Goal: Task Accomplishment & Management: Complete application form

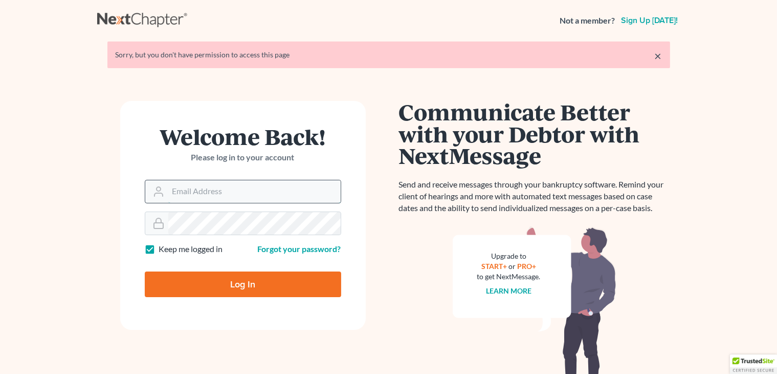
click at [203, 193] on input "Email Address" at bounding box center [254, 191] width 172 height 23
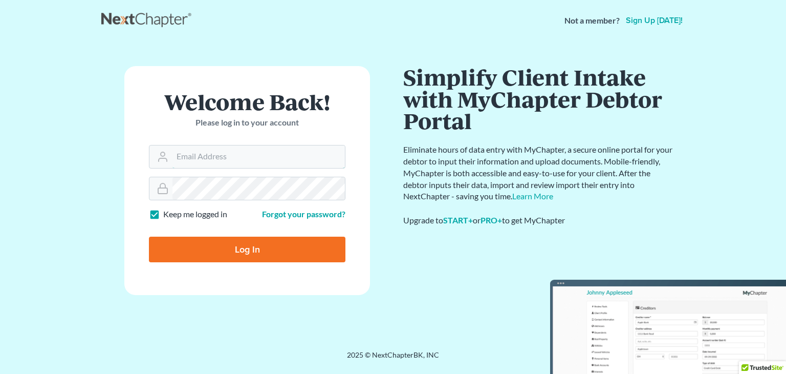
type input "[PERSON_NAME][EMAIL_ADDRESS][DOMAIN_NAME]"
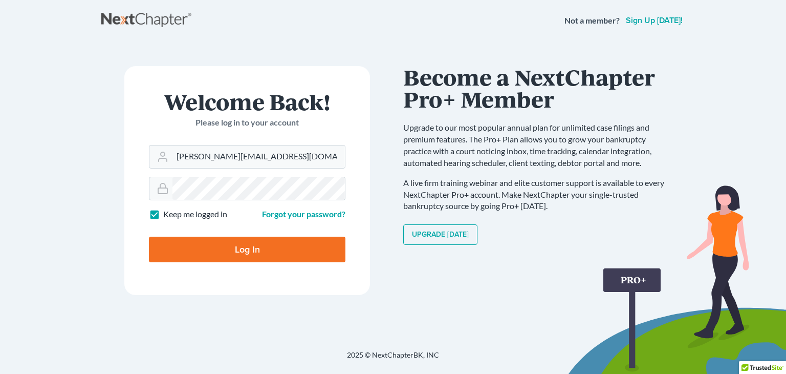
click at [283, 239] on input "Log In" at bounding box center [247, 249] width 196 height 26
type input "Thinking..."
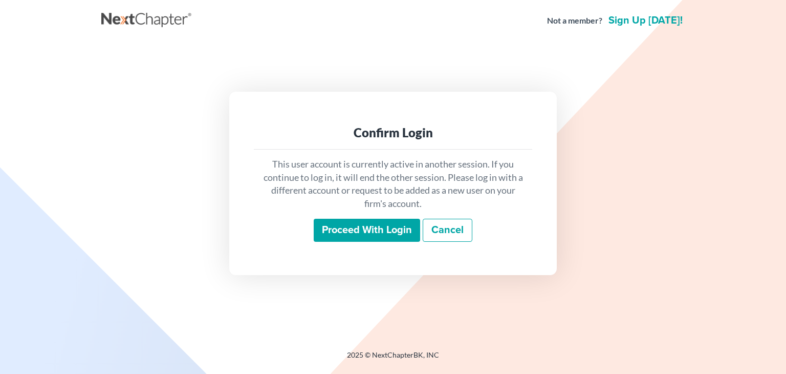
click at [359, 218] on input "Proceed with login" at bounding box center [367, 230] width 106 height 24
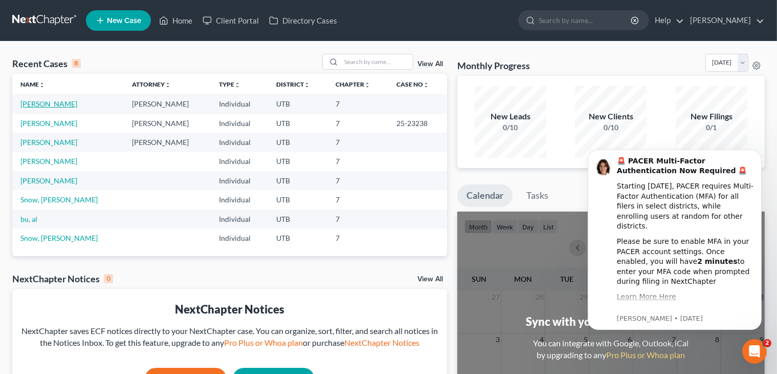
click at [43, 107] on link "[PERSON_NAME]" at bounding box center [48, 103] width 57 height 9
select select "10"
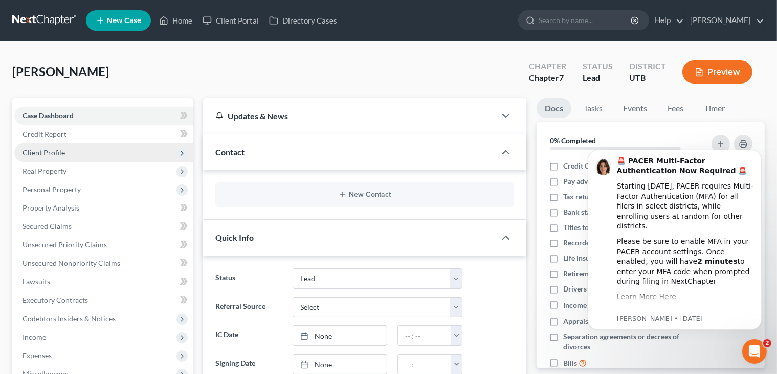
click at [41, 152] on span "Client Profile" at bounding box center [44, 152] width 42 height 9
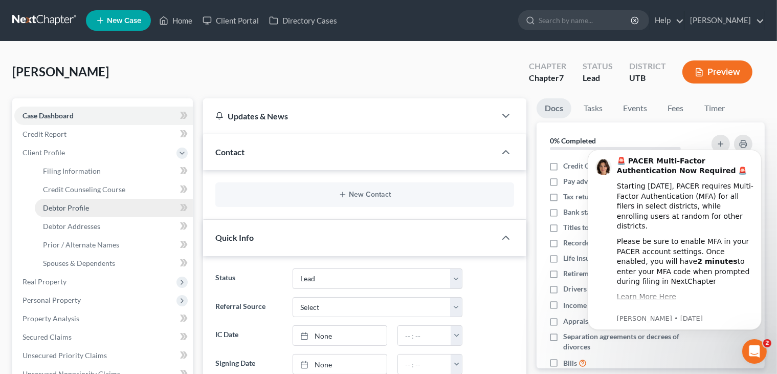
click at [80, 203] on span "Debtor Profile" at bounding box center [66, 207] width 46 height 9
select select "0"
select select "3"
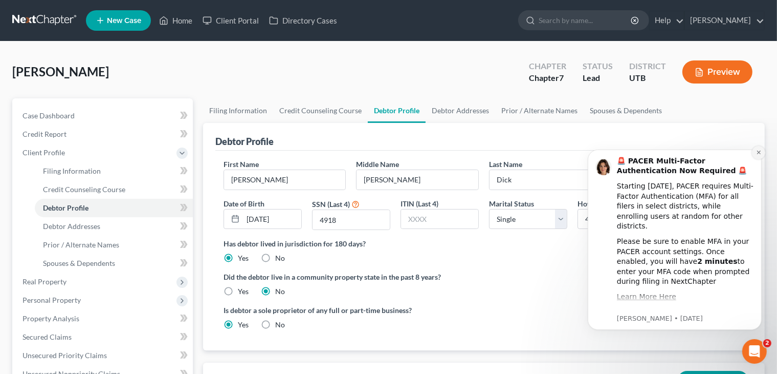
click at [760, 150] on icon "Dismiss notification" at bounding box center [759, 152] width 6 height 6
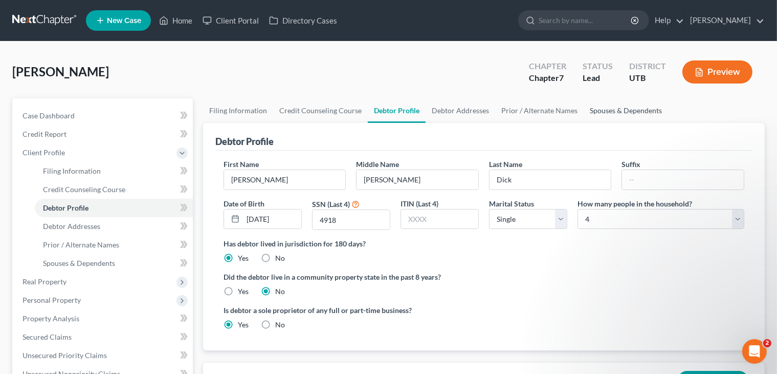
click at [612, 107] on link "Spouses & Dependents" at bounding box center [626, 110] width 84 height 25
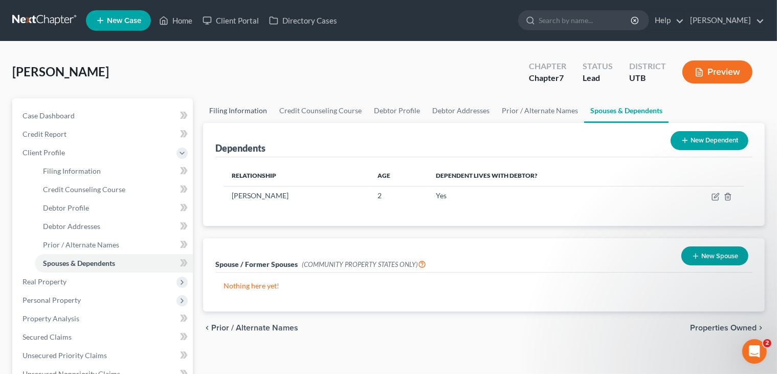
click at [235, 108] on link "Filing Information" at bounding box center [238, 110] width 70 height 25
select select "1"
select select "0"
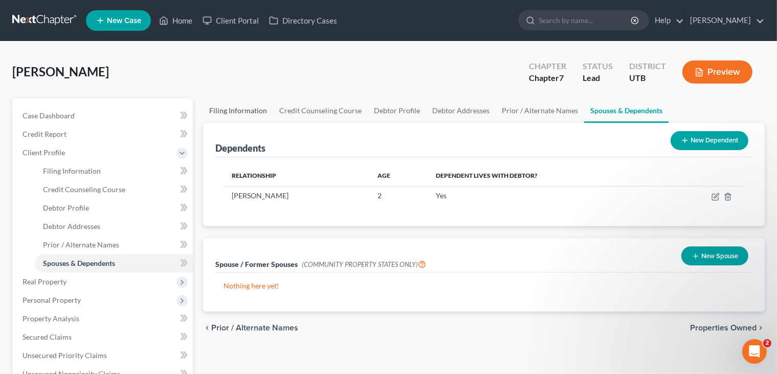
select select "46"
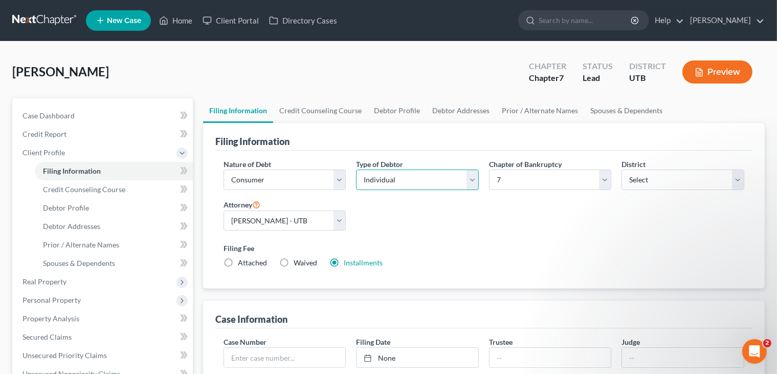
click at [469, 174] on select "Select Individual Joint" at bounding box center [417, 179] width 123 height 20
select select "1"
click at [356, 169] on select "Select Individual Joint" at bounding box center [417, 179] width 123 height 20
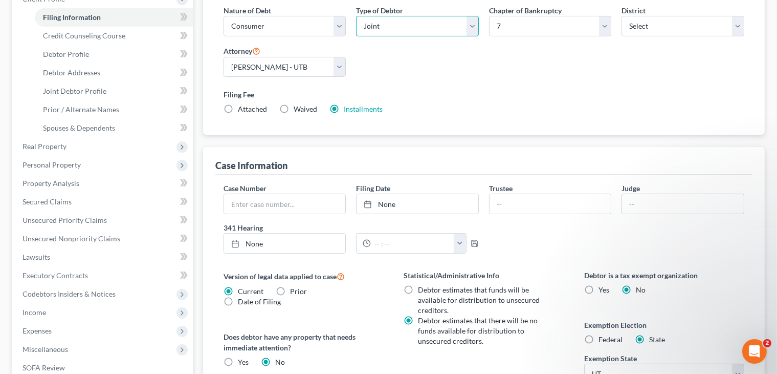
scroll to position [249, 0]
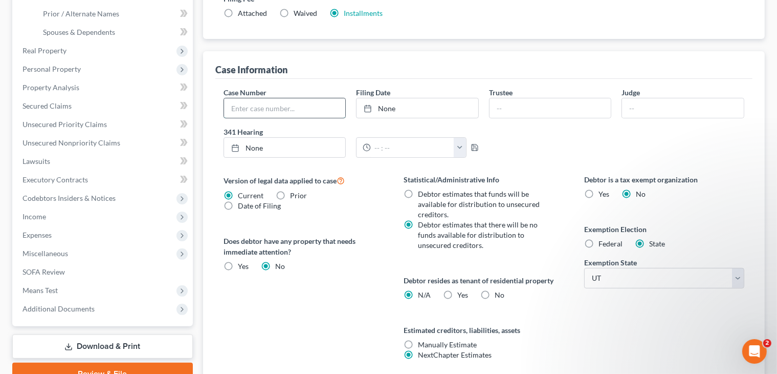
click at [274, 103] on input "text" at bounding box center [285, 107] width 122 height 19
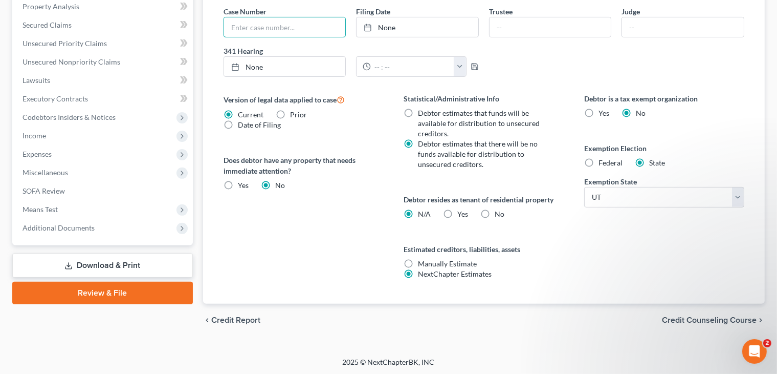
scroll to position [0, 0]
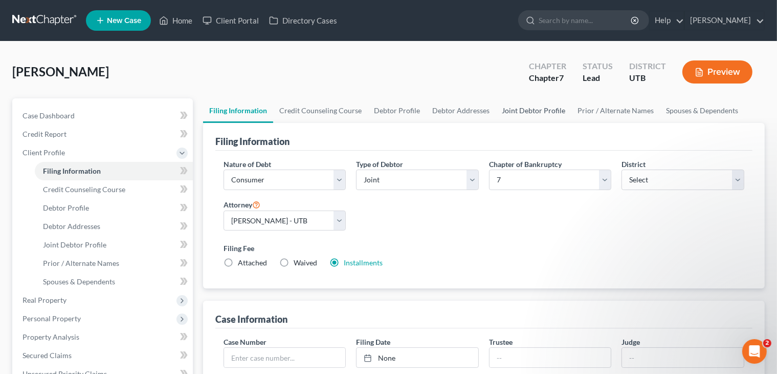
click at [531, 108] on link "Joint Debtor Profile" at bounding box center [534, 110] width 76 height 25
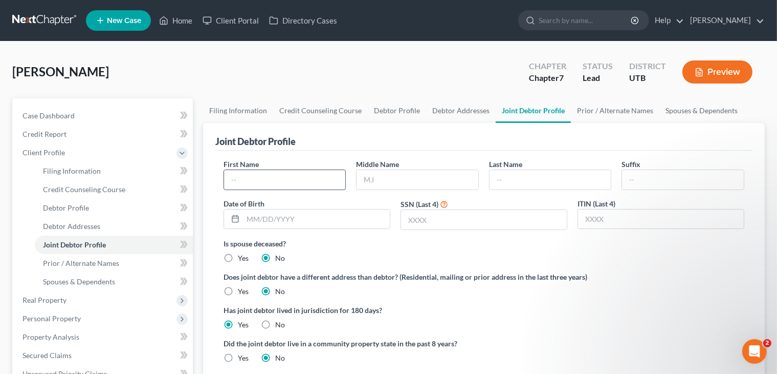
click at [281, 178] on input "text" at bounding box center [285, 179] width 122 height 19
type input "Meillsa"
type input "[PERSON_NAME]"
type input "[DATE]"
click at [281, 178] on input "Meillsa" at bounding box center [285, 179] width 122 height 19
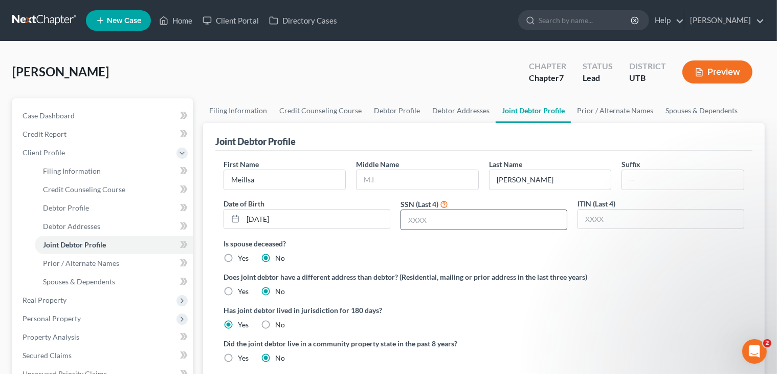
click at [418, 216] on input "text" at bounding box center [484, 219] width 166 height 19
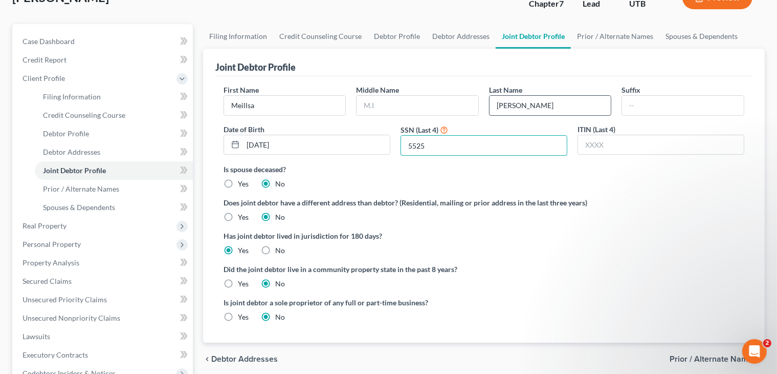
type input "5525"
click at [504, 99] on input "[PERSON_NAME]" at bounding box center [551, 105] width 122 height 19
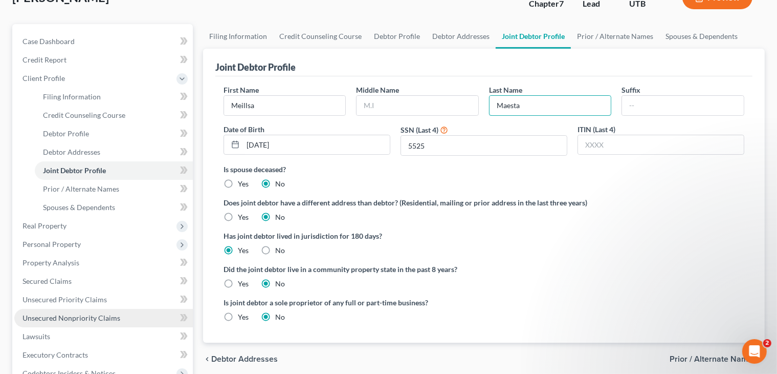
type input "Maesta"
click at [78, 313] on span "Unsecured Nonpriority Claims" at bounding box center [72, 317] width 98 height 9
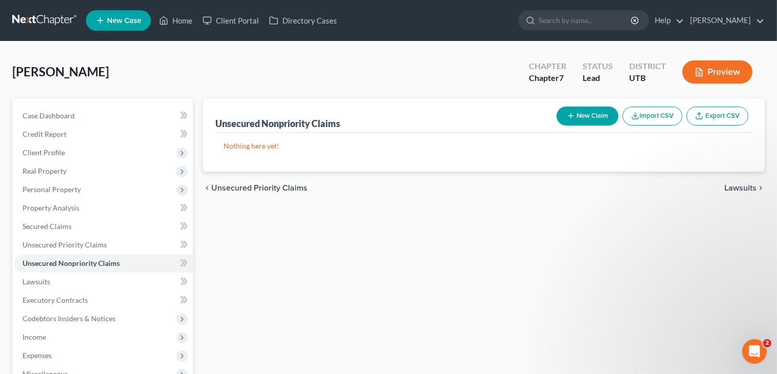
click at [588, 115] on button "New Claim" at bounding box center [588, 115] width 62 height 19
select select "2"
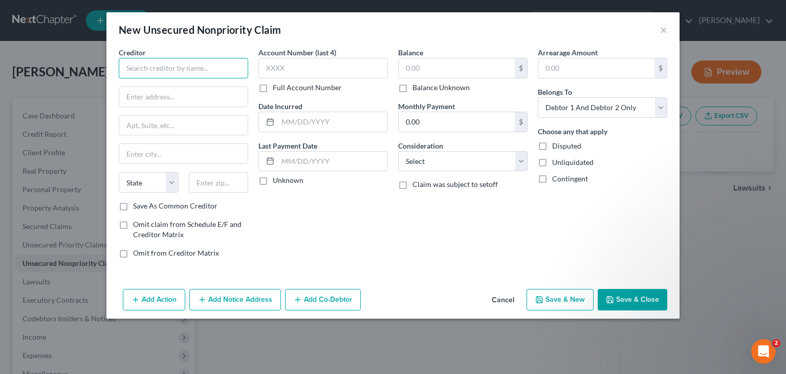
click at [146, 64] on input "text" at bounding box center [183, 68] width 129 height 20
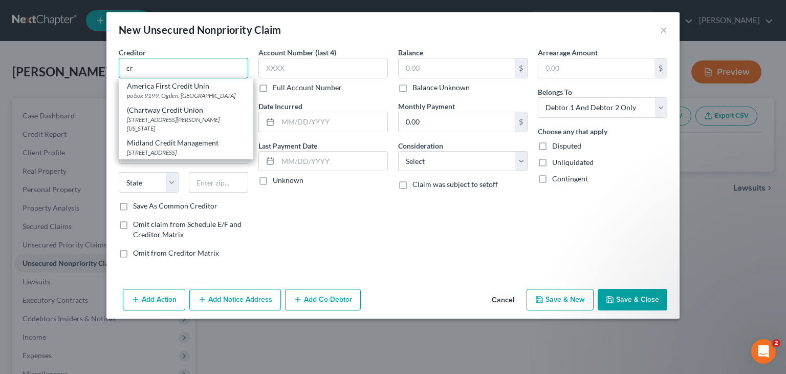
type input "c"
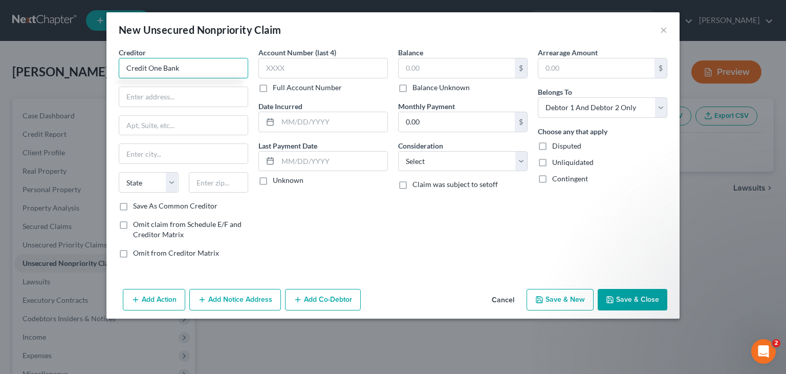
type input "Credit One Bank"
type input "po box 98873"
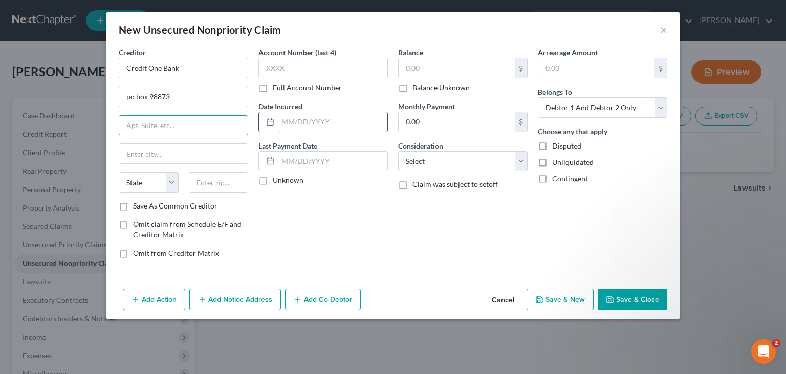
click at [300, 121] on input "text" at bounding box center [332, 121] width 109 height 19
click at [273, 86] on label "Full Account Number" at bounding box center [307, 87] width 69 height 10
click at [277, 86] on input "Full Account Number" at bounding box center [280, 85] width 7 height 7
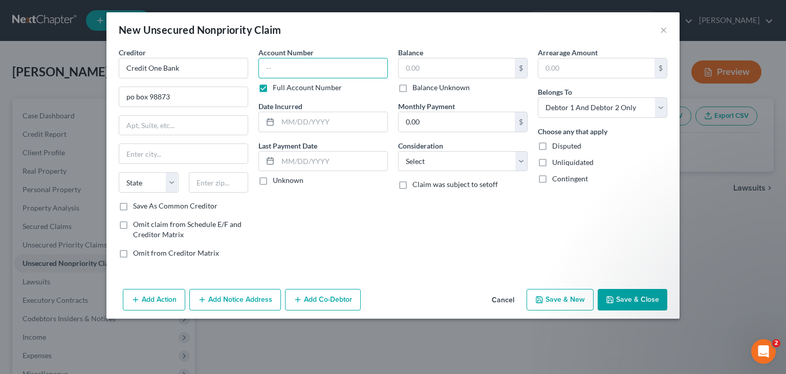
click at [275, 68] on input "text" at bounding box center [322, 68] width 129 height 20
click at [273, 83] on label "Full Account Number" at bounding box center [307, 87] width 69 height 10
click at [277, 83] on input "Full Account Number" at bounding box center [280, 85] width 7 height 7
click at [287, 69] on input "text" at bounding box center [322, 68] width 129 height 20
type input "9026"
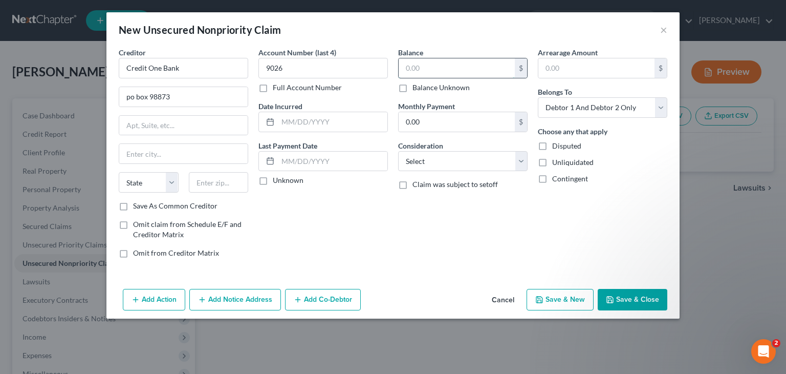
click at [432, 69] on input "text" at bounding box center [457, 67] width 116 height 19
type input "668"
click at [155, 157] on input "text" at bounding box center [183, 153] width 128 height 19
click at [212, 178] on input "text" at bounding box center [219, 182] width 60 height 20
type input "891983-8873"
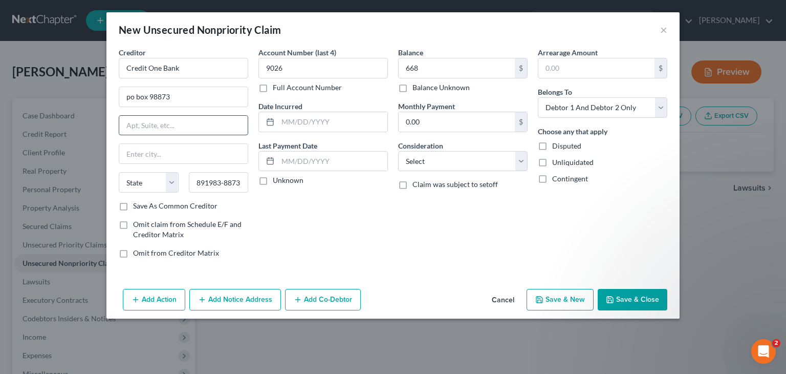
click at [143, 127] on input "text" at bounding box center [183, 125] width 128 height 19
click at [153, 126] on input "text" at bounding box center [183, 125] width 128 height 19
click at [143, 179] on select "State [US_STATE] AK AR AZ CA CO CT DE DC [GEOGRAPHIC_DATA] [GEOGRAPHIC_DATA] GU…" at bounding box center [149, 182] width 60 height 20
select select "31"
click at [119, 172] on select "State [US_STATE] AK AR AZ CA CO CT DE DC [GEOGRAPHIC_DATA] [GEOGRAPHIC_DATA] GU…" at bounding box center [149, 182] width 60 height 20
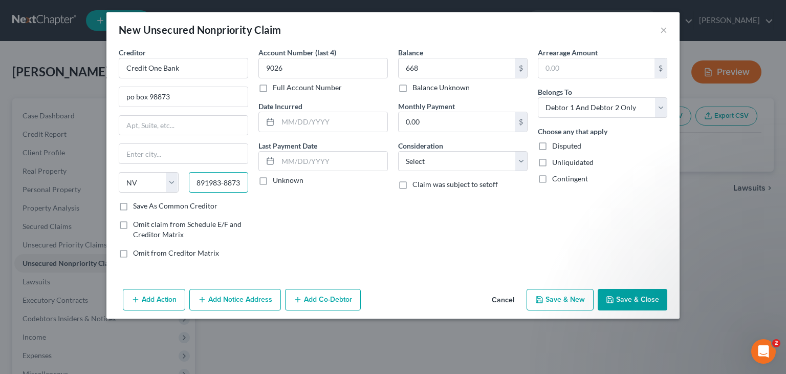
click at [243, 183] on input "891983-8873" at bounding box center [219, 182] width 60 height 20
type input "8"
type input "8778253242"
click at [632, 293] on button "Save & Close" at bounding box center [633, 299] width 70 height 21
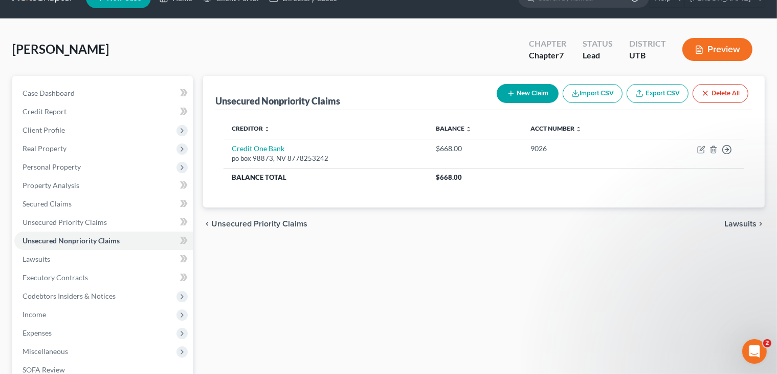
scroll to position [18, 0]
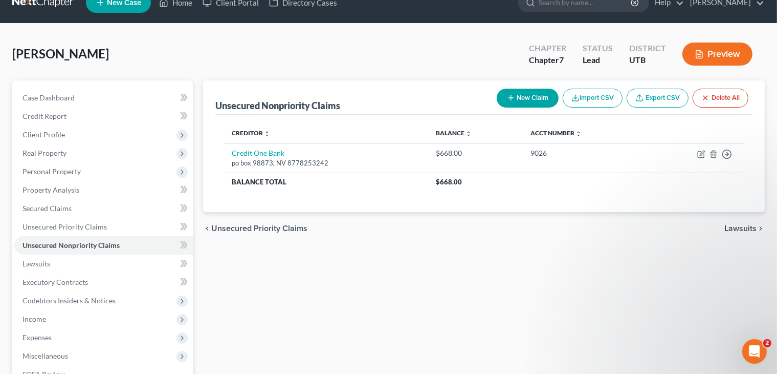
click at [533, 92] on button "New Claim" at bounding box center [528, 98] width 62 height 19
select select "2"
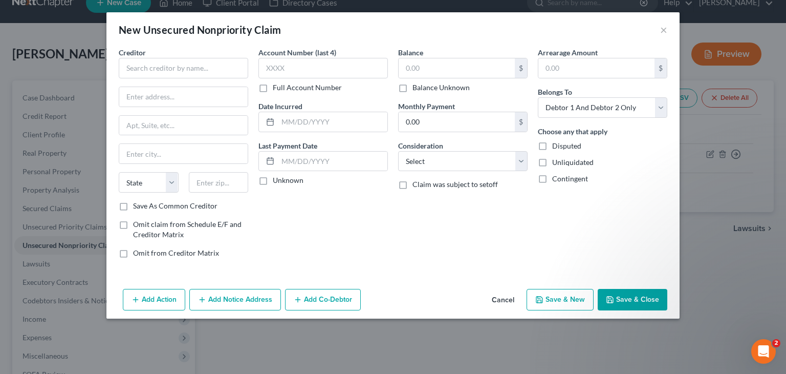
click at [634, 296] on button "Save & Close" at bounding box center [633, 299] width 70 height 21
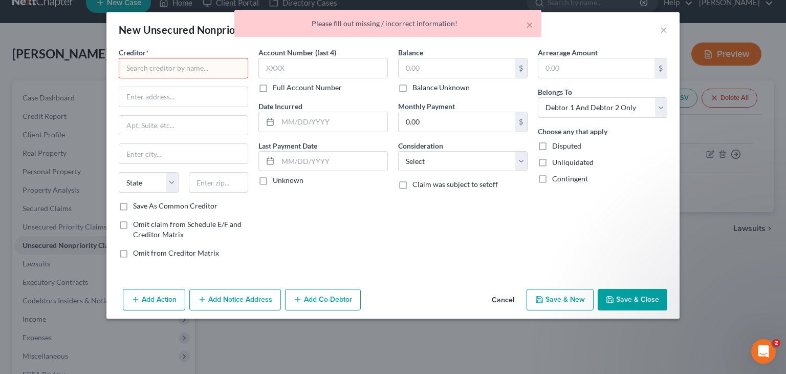
click at [499, 296] on button "Cancel" at bounding box center [503, 300] width 39 height 20
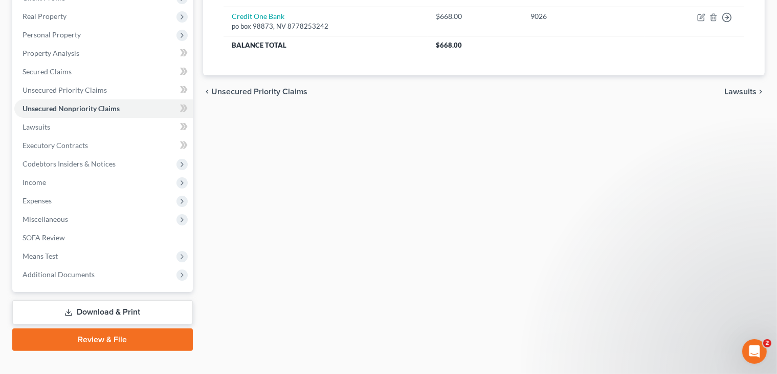
scroll to position [0, 0]
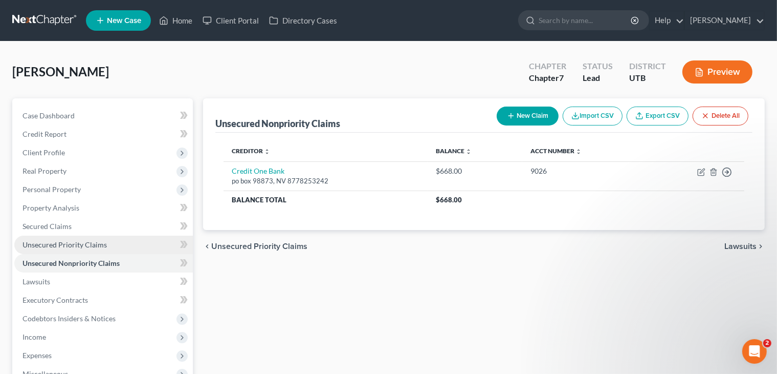
click at [78, 240] on span "Unsecured Priority Claims" at bounding box center [65, 244] width 84 height 9
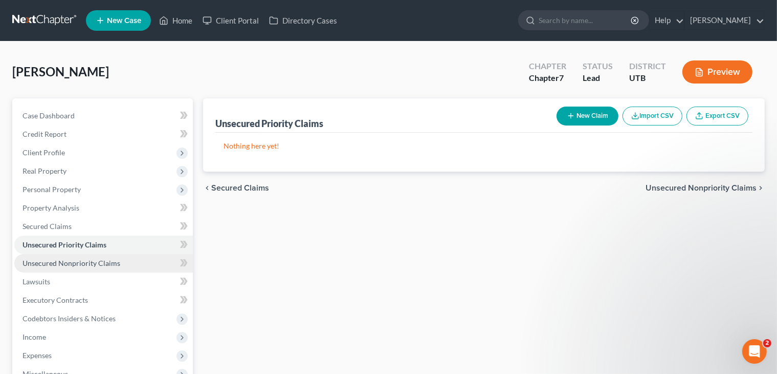
click at [72, 260] on span "Unsecured Nonpriority Claims" at bounding box center [72, 262] width 98 height 9
